Goal: Task Accomplishment & Management: Manage account settings

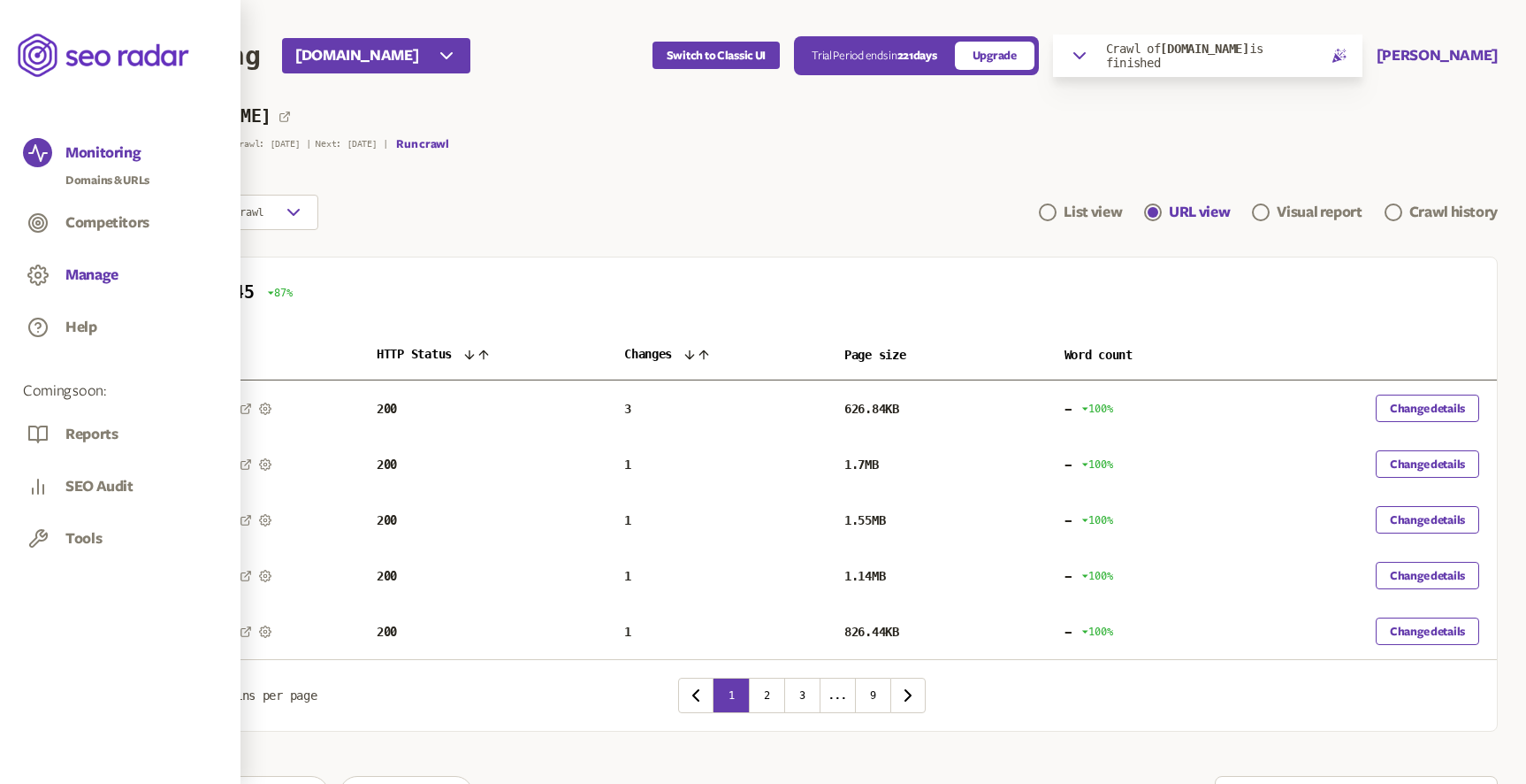
click at [106, 270] on button "Manage" at bounding box center [92, 275] width 53 height 20
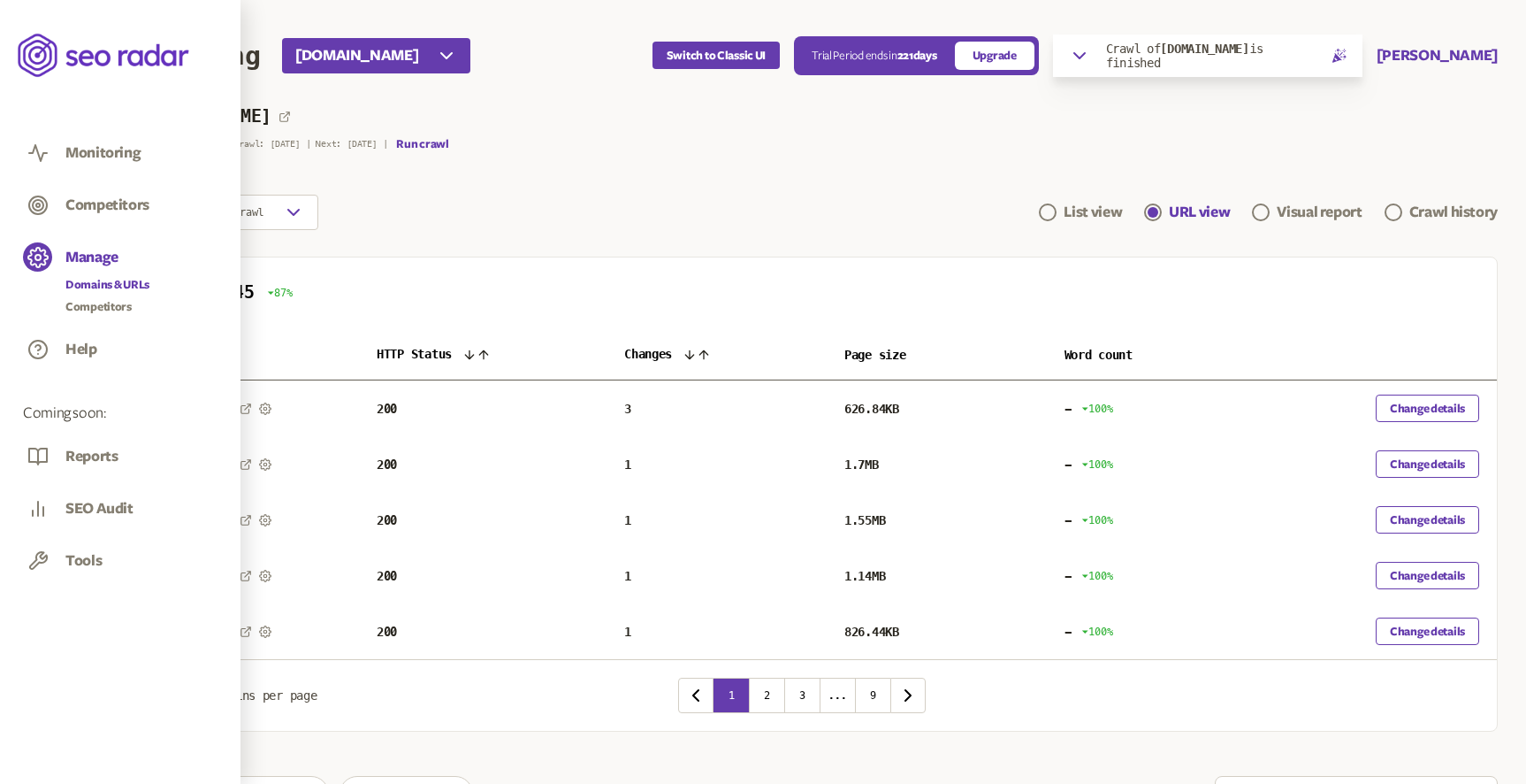
click at [116, 282] on link "Domains & URLs" at bounding box center [107, 285] width 84 height 18
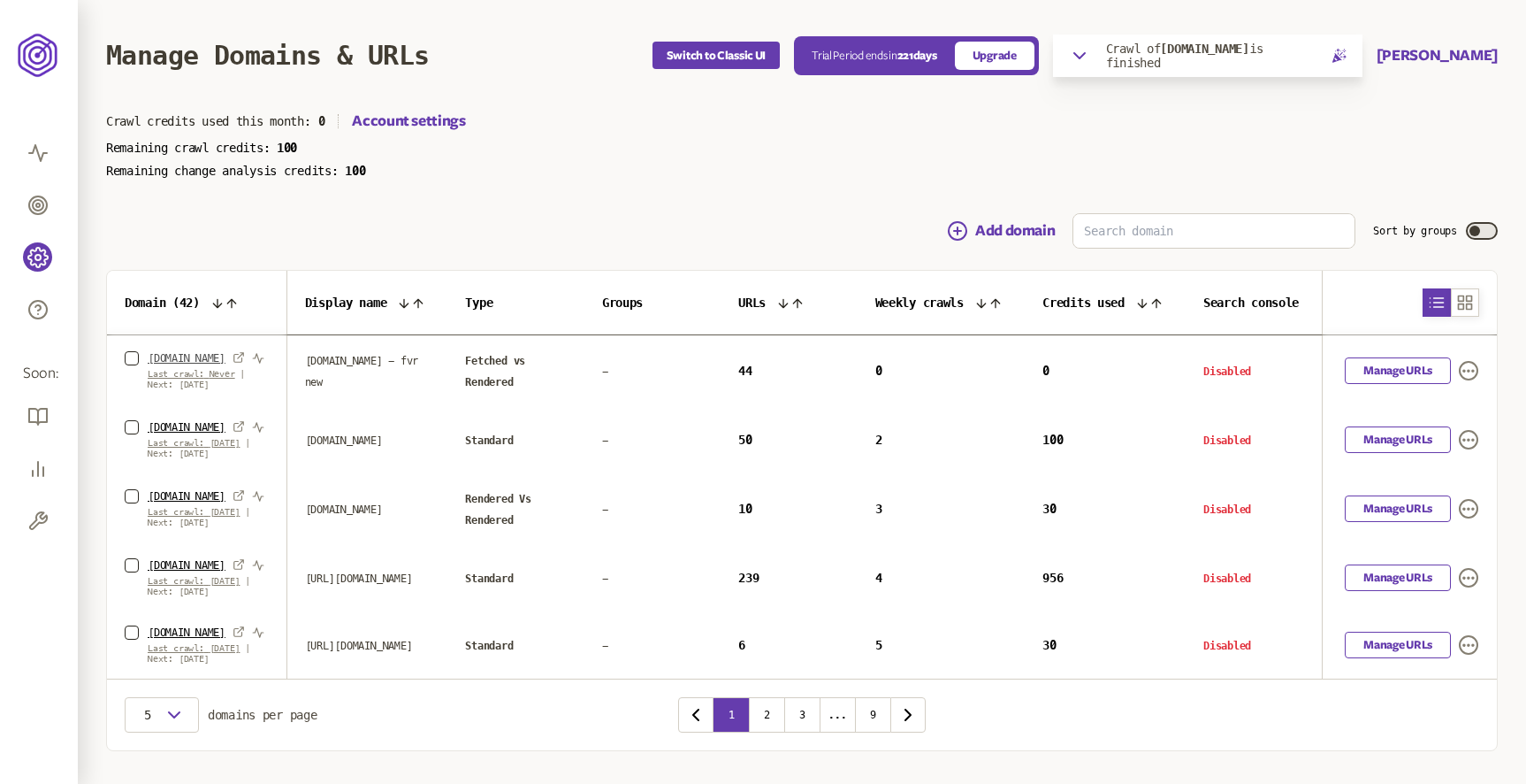
click at [179, 356] on link "[DOMAIN_NAME]" at bounding box center [186, 358] width 78 height 14
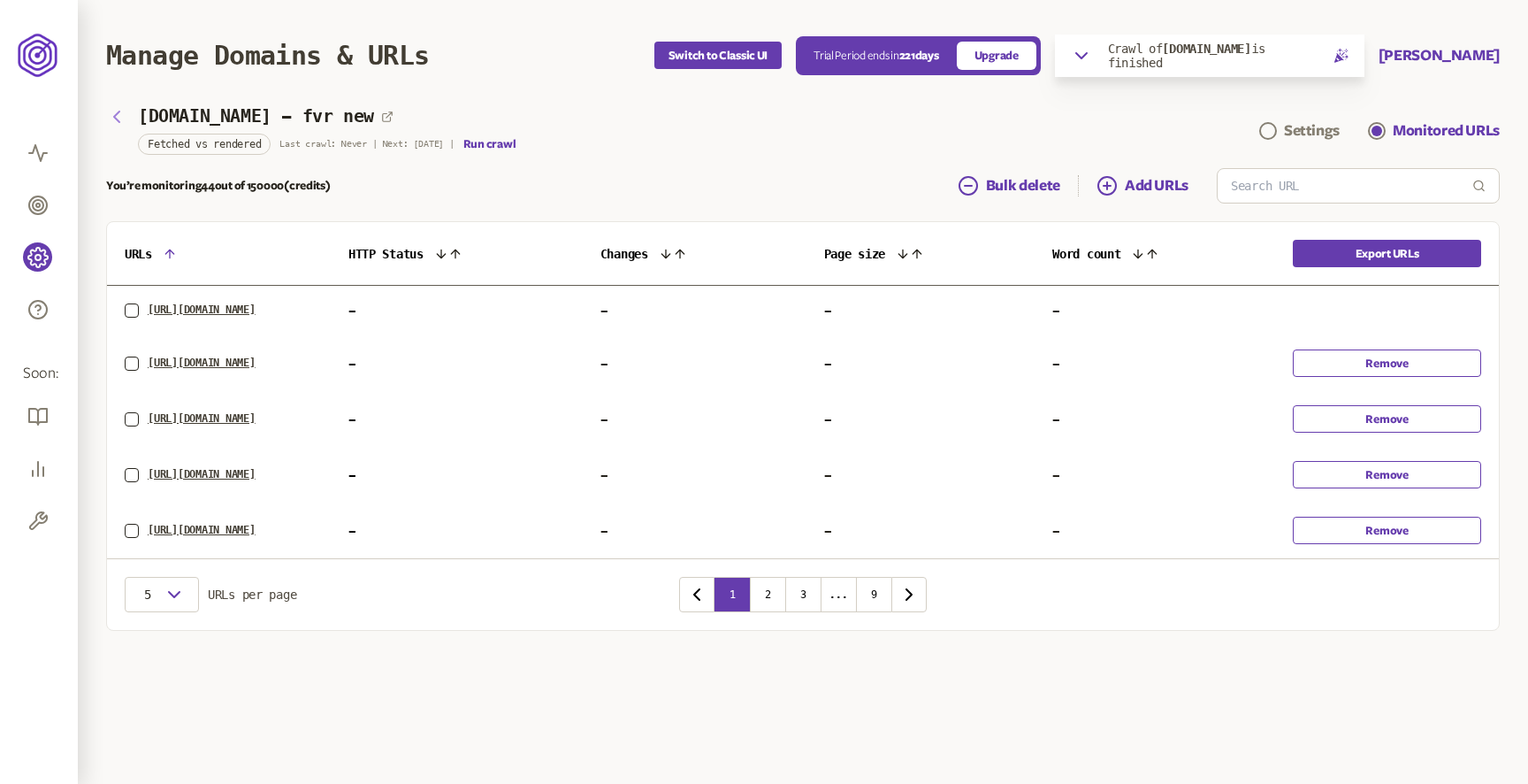
click at [116, 116] on icon "button" at bounding box center [117, 117] width 21 height 21
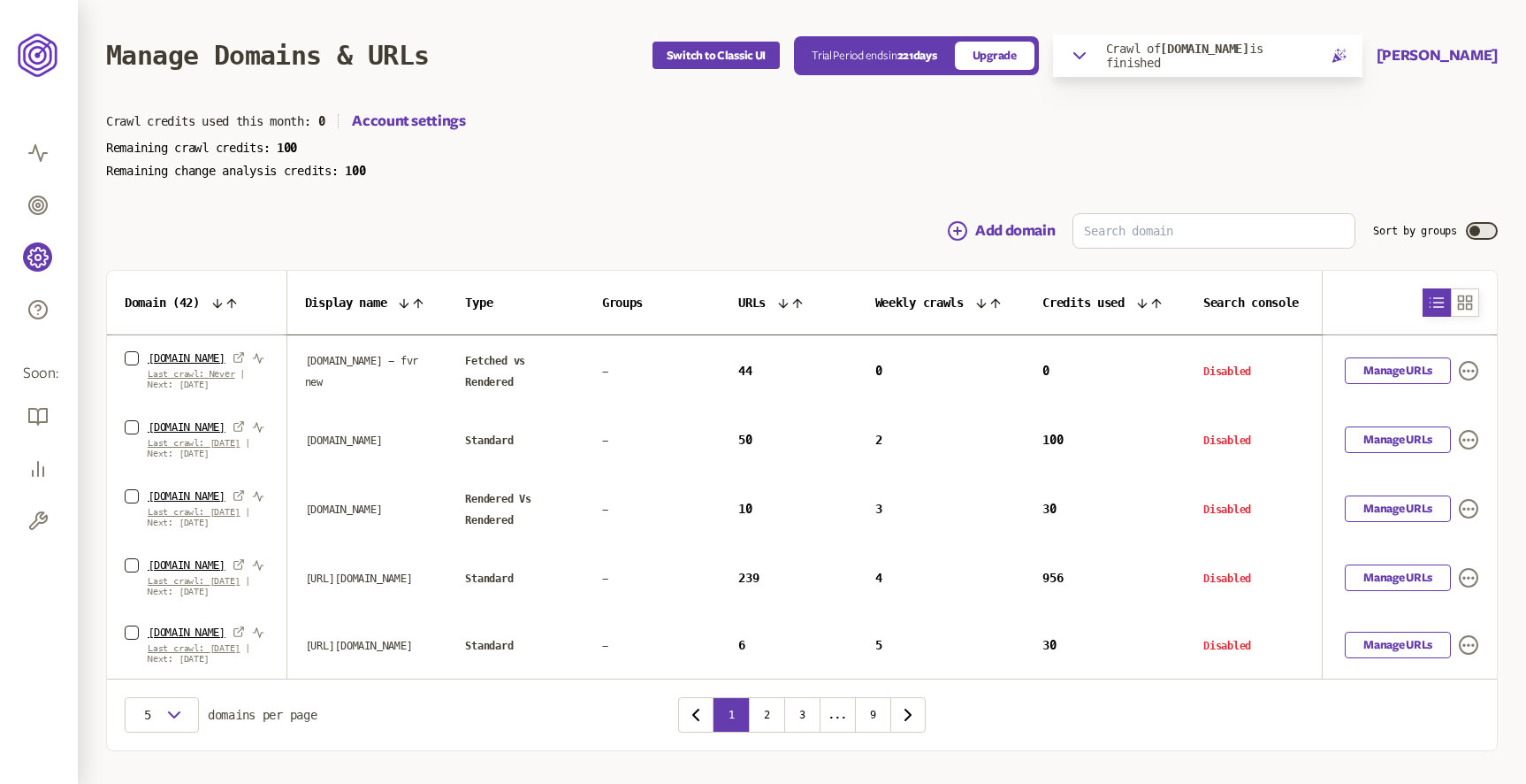
click at [198, 374] on span "Last crawl: Never" at bounding box center [191, 374] width 88 height 10
click at [201, 376] on span "Last crawl: Never" at bounding box center [191, 374] width 88 height 10
click at [235, 512] on span "Last crawl: [DATE]" at bounding box center [193, 512] width 92 height 10
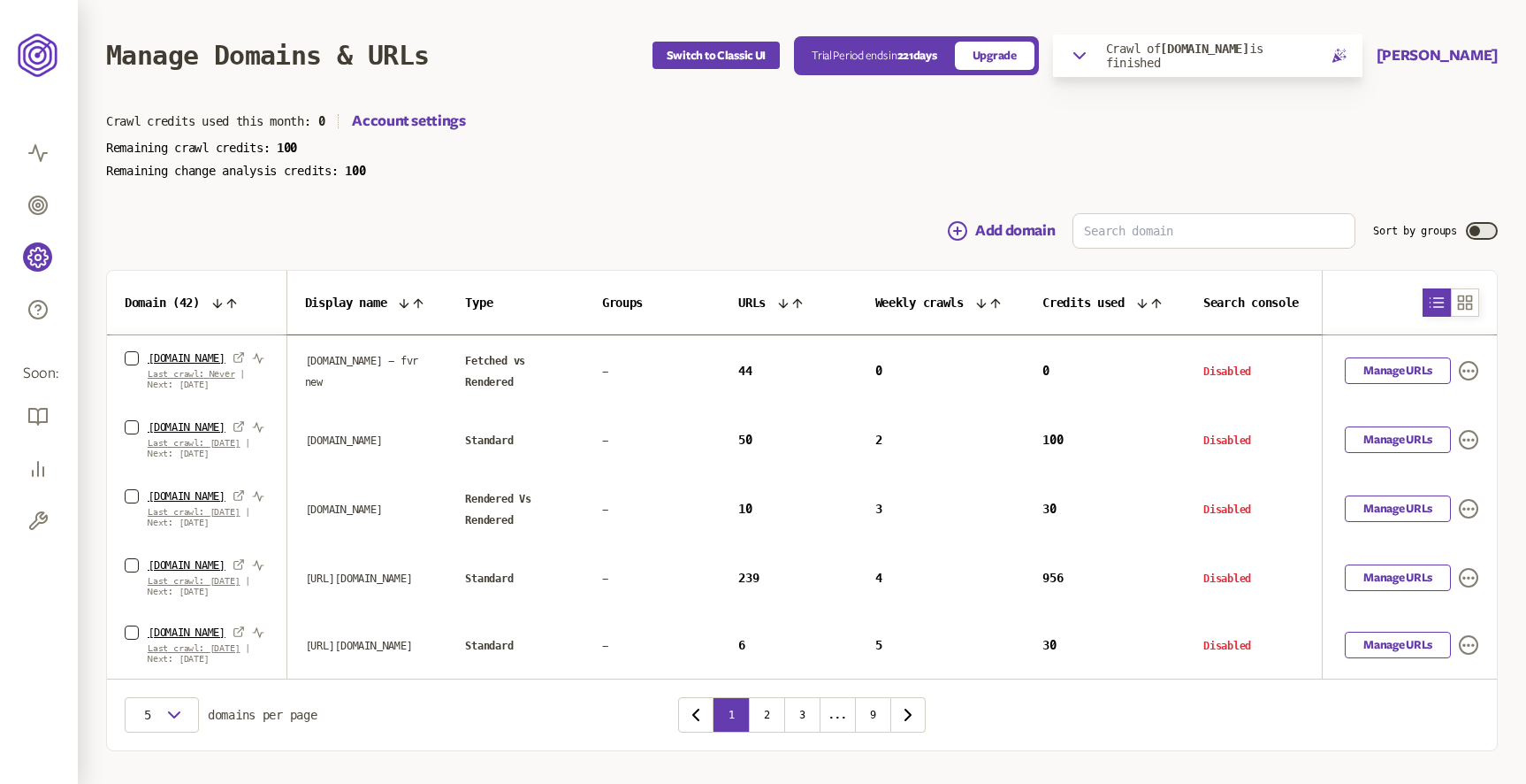
click at [235, 512] on span "Last crawl: [DATE]" at bounding box center [193, 512] width 92 height 10
click at [249, 526] on p "Last crawl: [DATE] | Next: [DATE]" at bounding box center [208, 517] width 122 height 21
click at [222, 577] on span "Last crawl: [DATE]" at bounding box center [193, 581] width 92 height 10
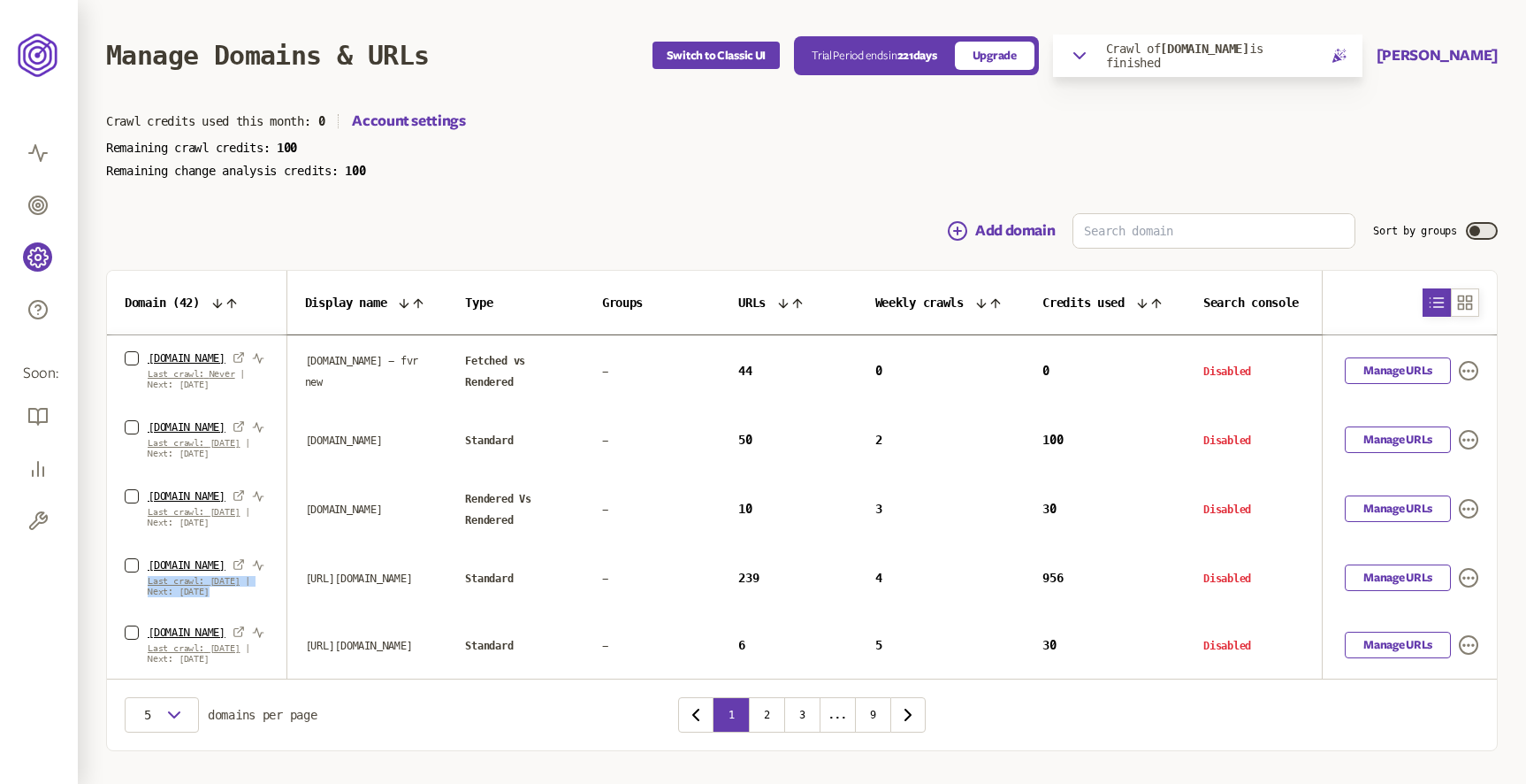
click at [222, 577] on span "Last crawl: [DATE]" at bounding box center [193, 581] width 92 height 10
click at [227, 578] on span "Last crawl: [DATE]" at bounding box center [193, 581] width 92 height 10
click at [1391, 367] on link "Manage URLs" at bounding box center [1398, 370] width 106 height 26
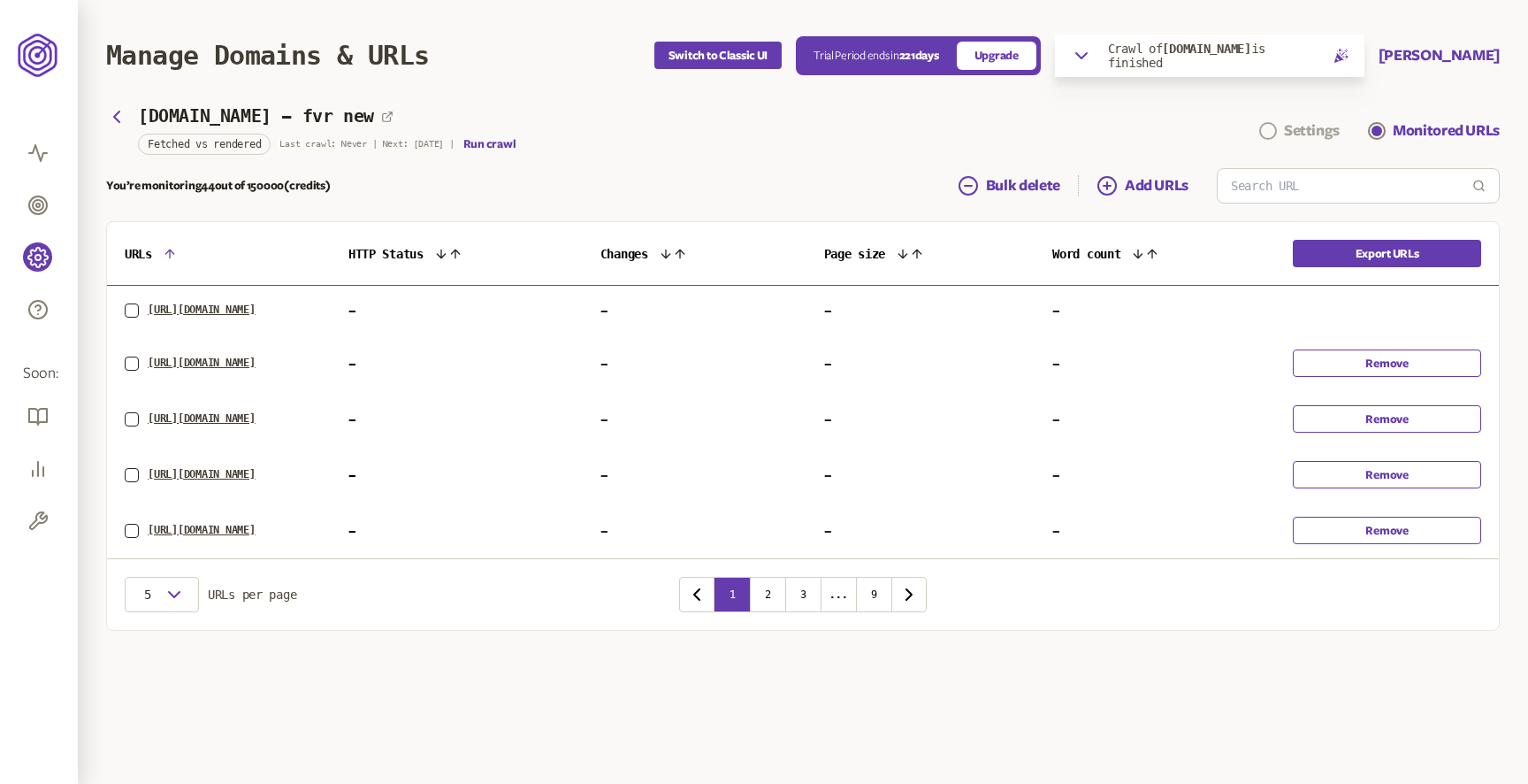
click at [1300, 131] on div "Settings" at bounding box center [1311, 131] width 56 height 21
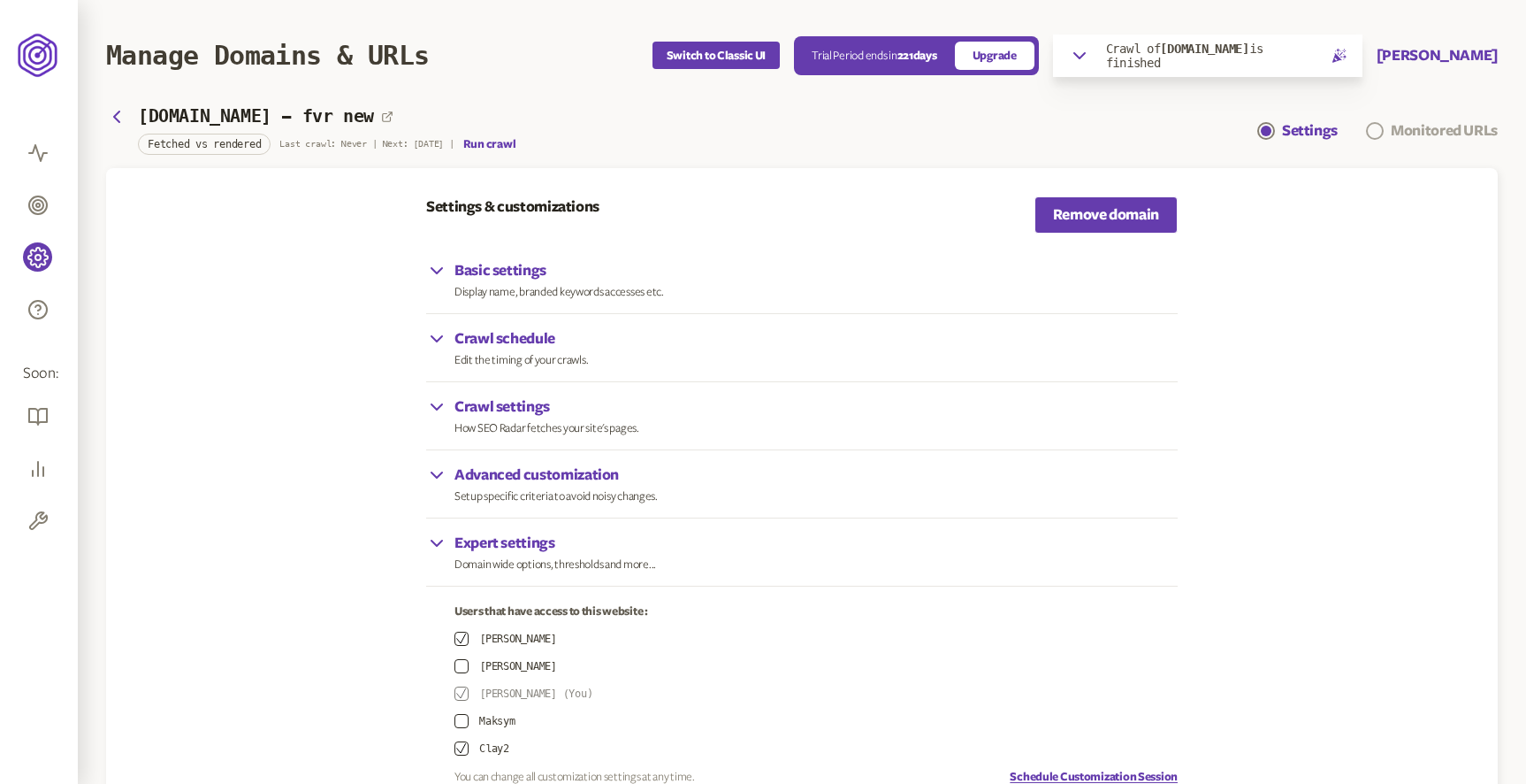
click at [1427, 130] on div "Monitored URLs" at bounding box center [1445, 131] width 107 height 21
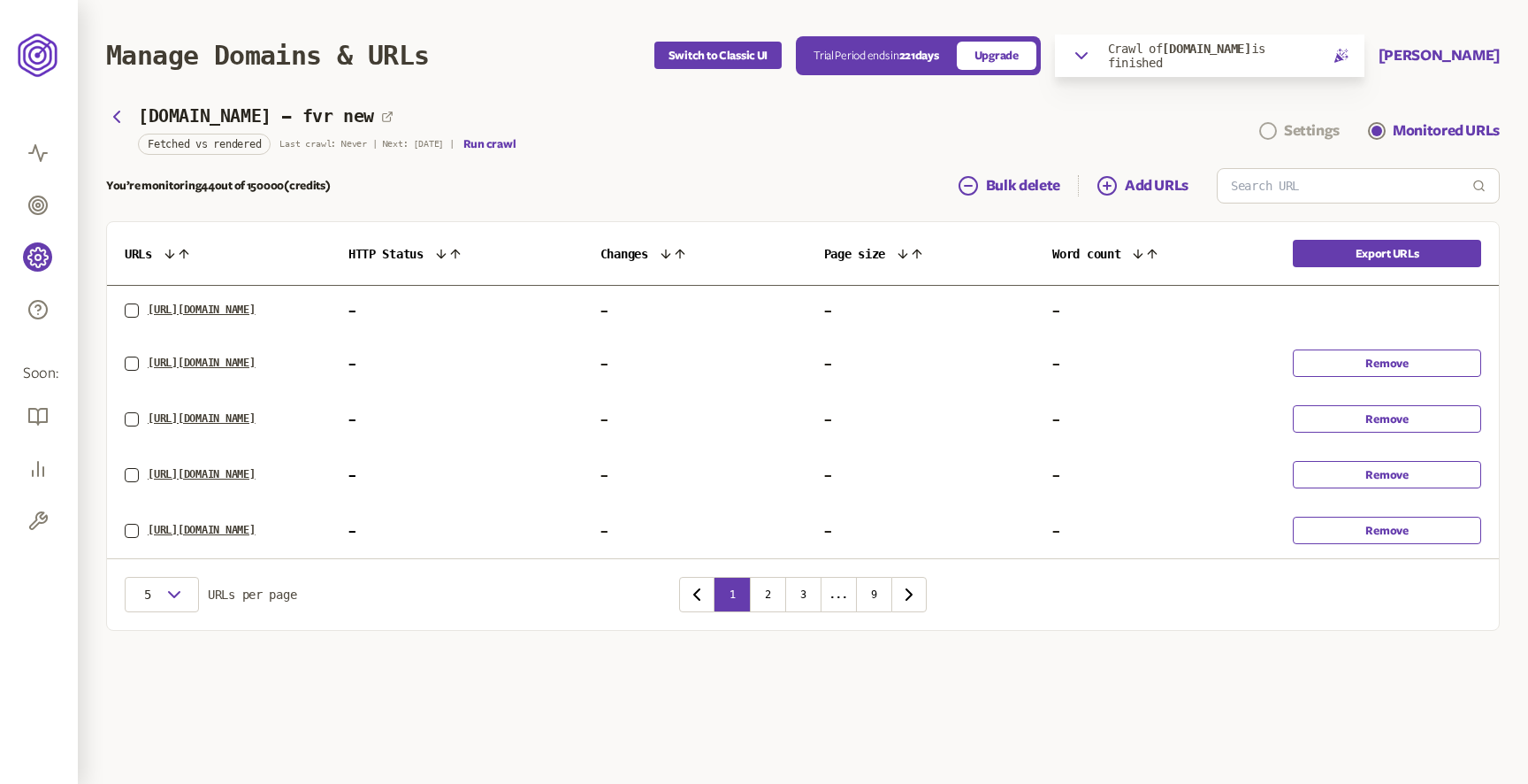
click at [1319, 136] on div "Settings" at bounding box center [1311, 131] width 56 height 21
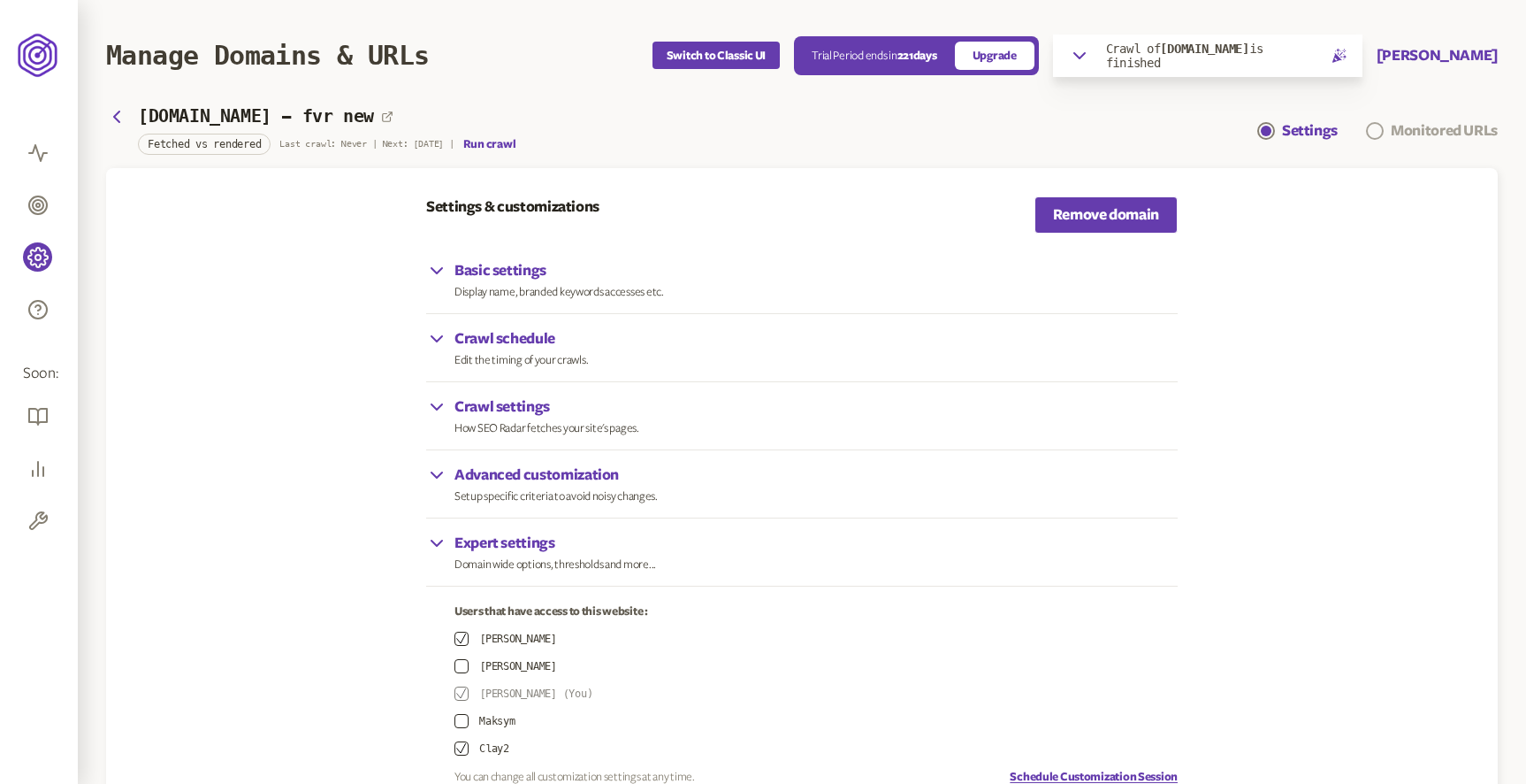
click at [1430, 125] on div "Monitored URLs" at bounding box center [1445, 131] width 107 height 21
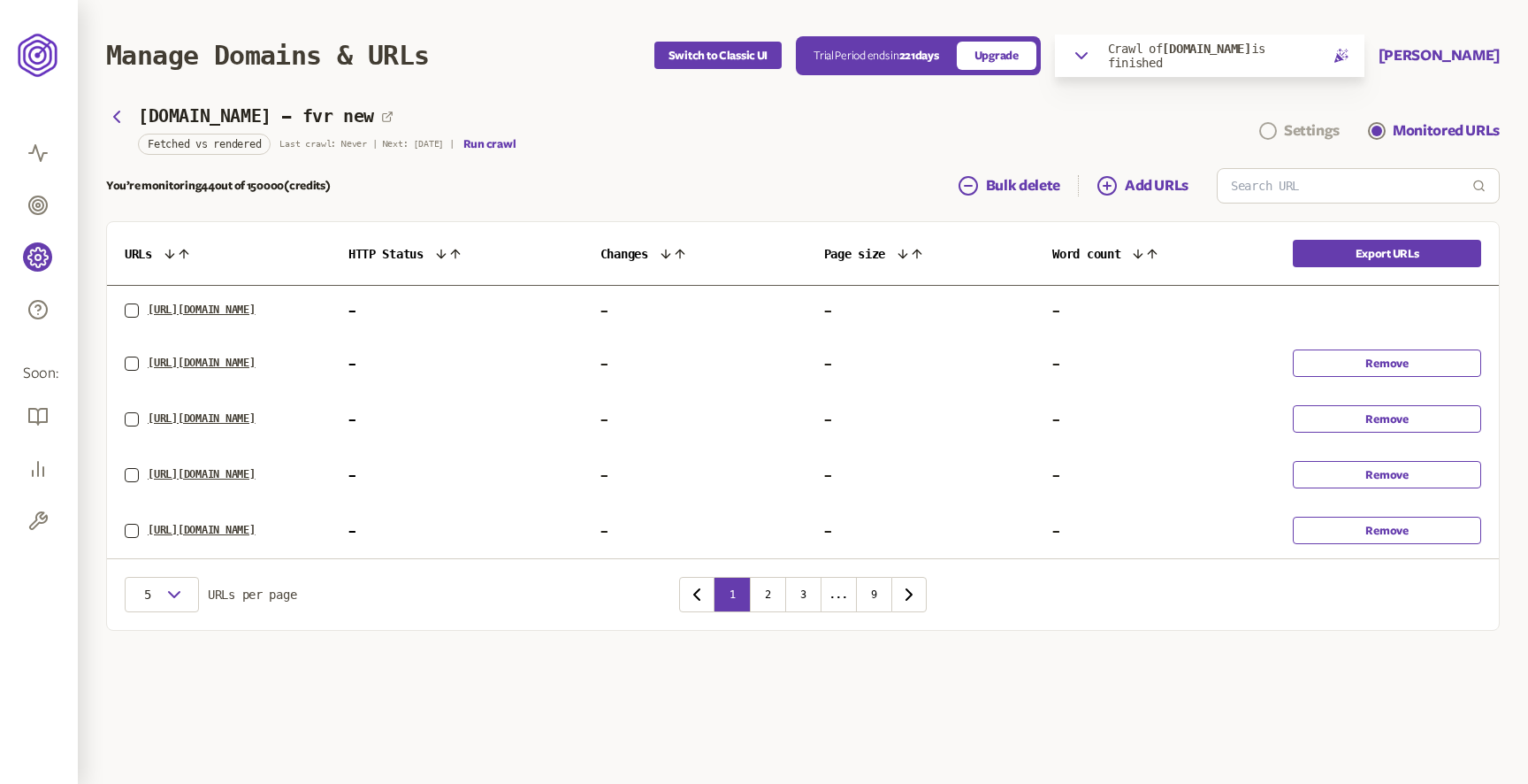
click at [1328, 131] on div "Settings" at bounding box center [1311, 131] width 56 height 21
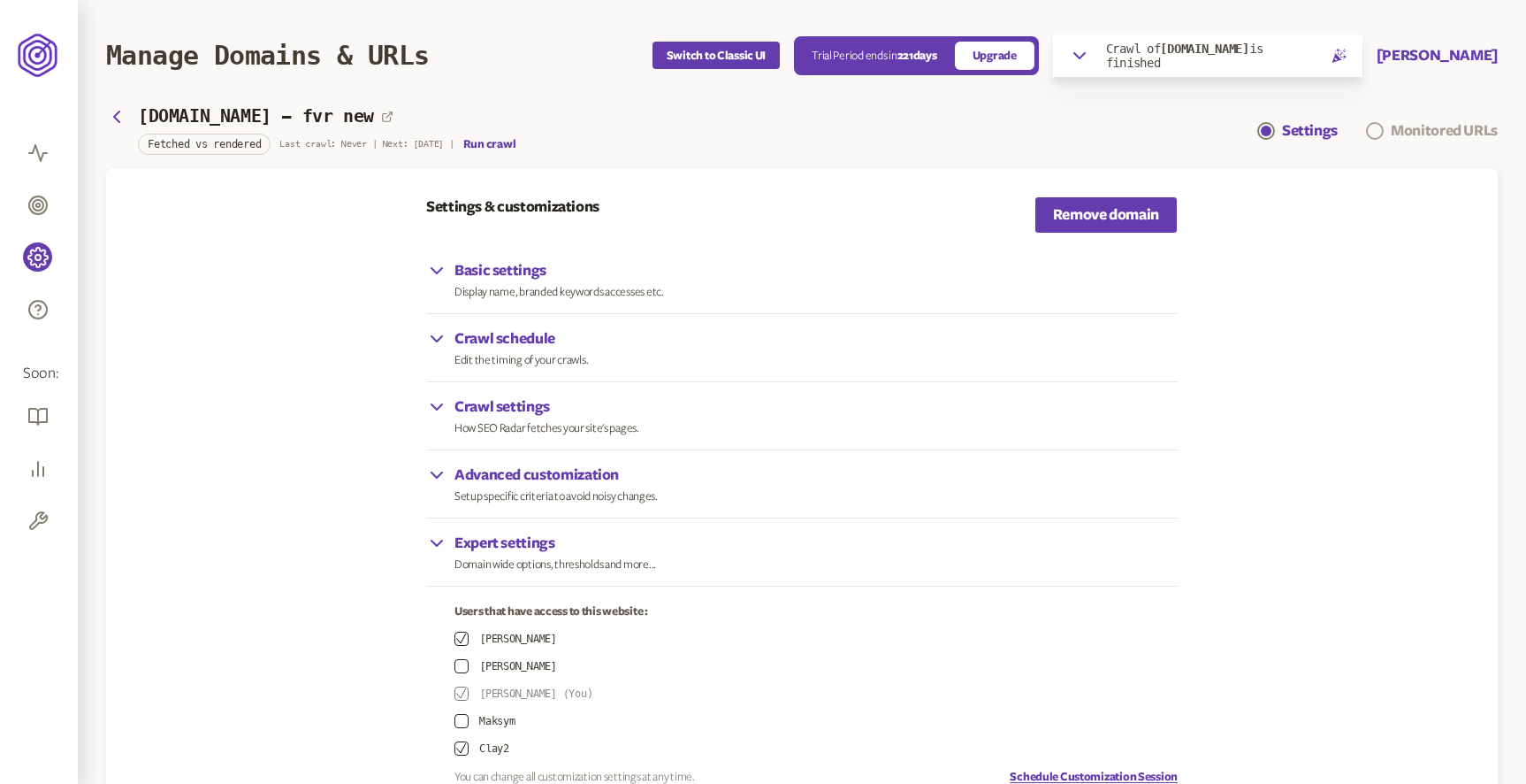
click at [1411, 126] on div "Monitored URLs" at bounding box center [1445, 131] width 107 height 21
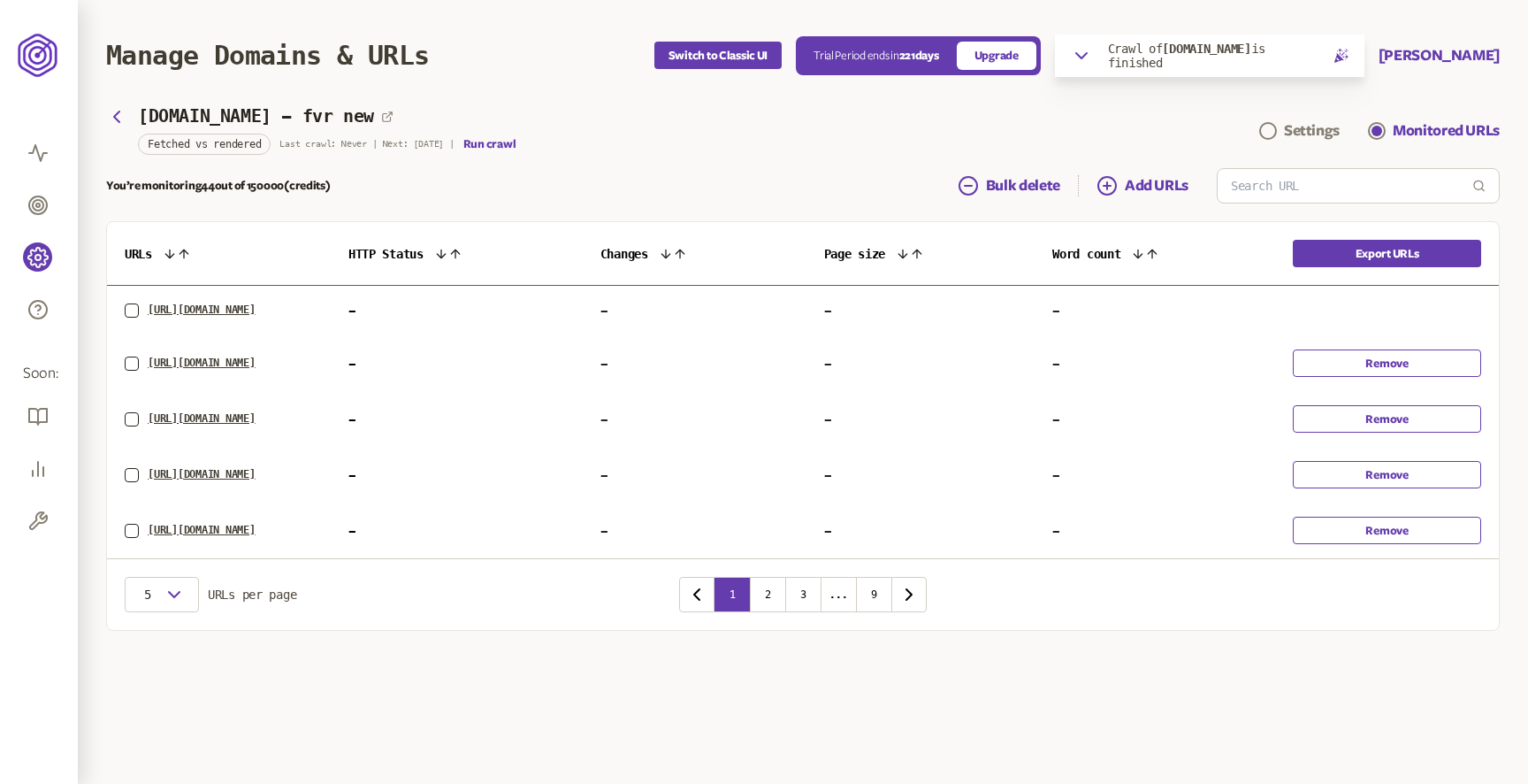
click at [1016, 135] on div "[DOMAIN_NAME] - fvr new Fetched vs rendered Last crawl: Never | Next: [DATE] | …" at bounding box center [803, 130] width 1393 height 40
click at [808, 191] on div "You’re monitoring 44 out of 150000 (credits) Bulk delete Add URLs" at bounding box center [803, 186] width 1393 height 35
